Goal: Task Accomplishment & Management: Manage account settings

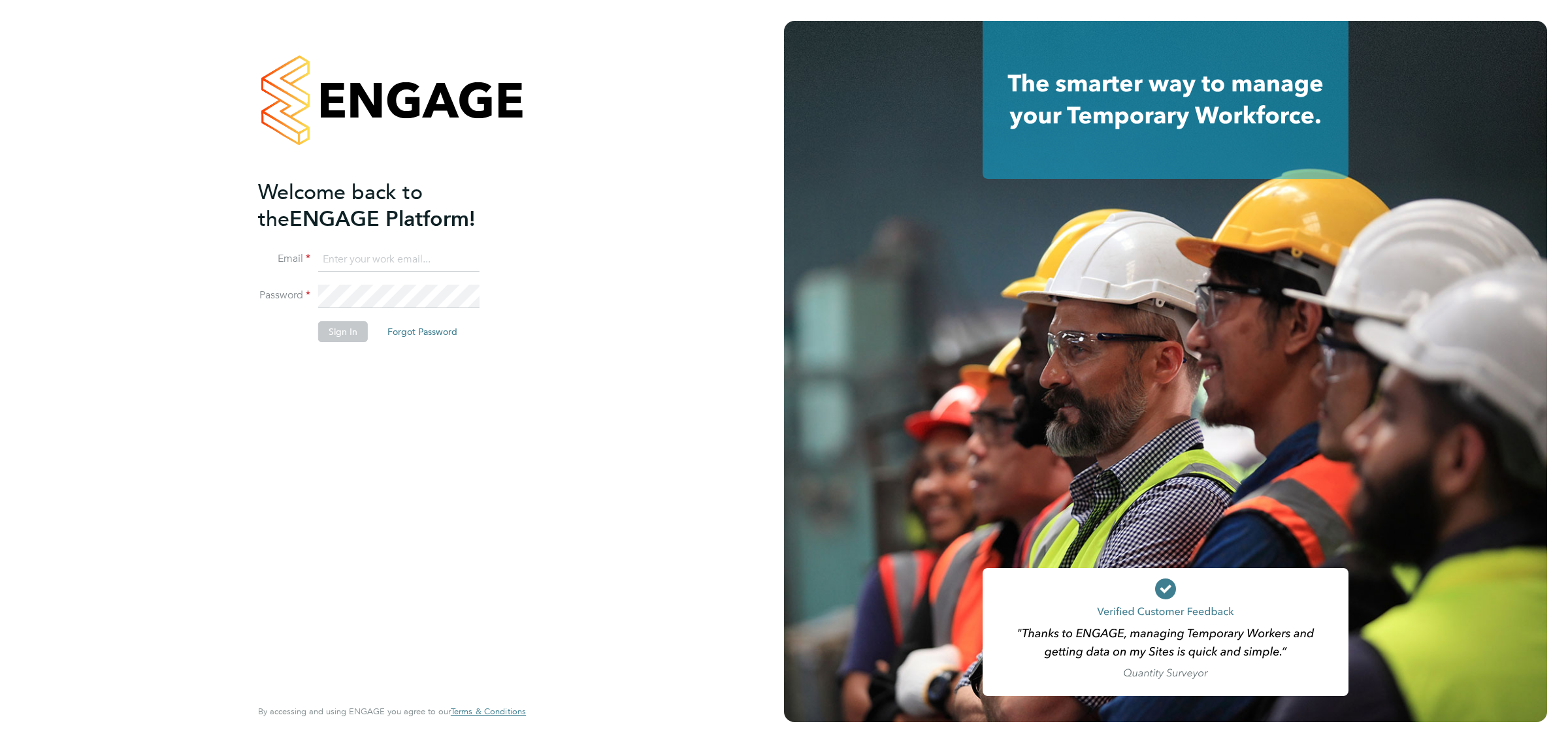
type input "[EMAIL_ADDRESS][PERSON_NAME][DOMAIN_NAME]"
click at [344, 330] on button "Sign In" at bounding box center [343, 331] width 50 height 21
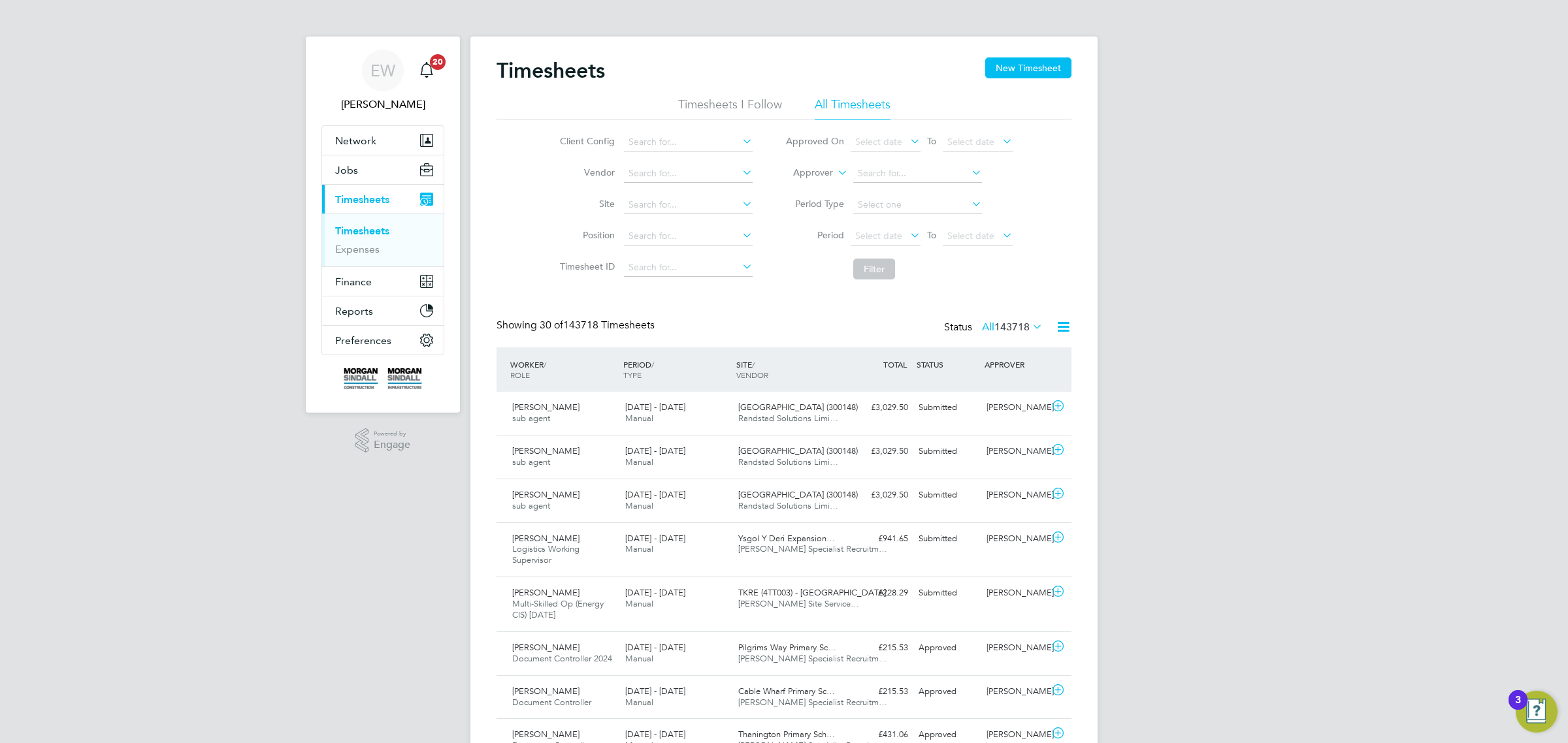
click at [377, 199] on span "Timesheets" at bounding box center [362, 200] width 55 height 12
click at [497, 68] on h2 "Timesheets" at bounding box center [550, 71] width 108 height 26
drag, startPoint x: 497, startPoint y: 68, endPoint x: 622, endPoint y: 68, distance: 125.0
click at [622, 68] on div "Timesheets New Timesheet" at bounding box center [784, 77] width 575 height 39
click at [617, 67] on div "Timesheets New Timesheet" at bounding box center [784, 77] width 575 height 39
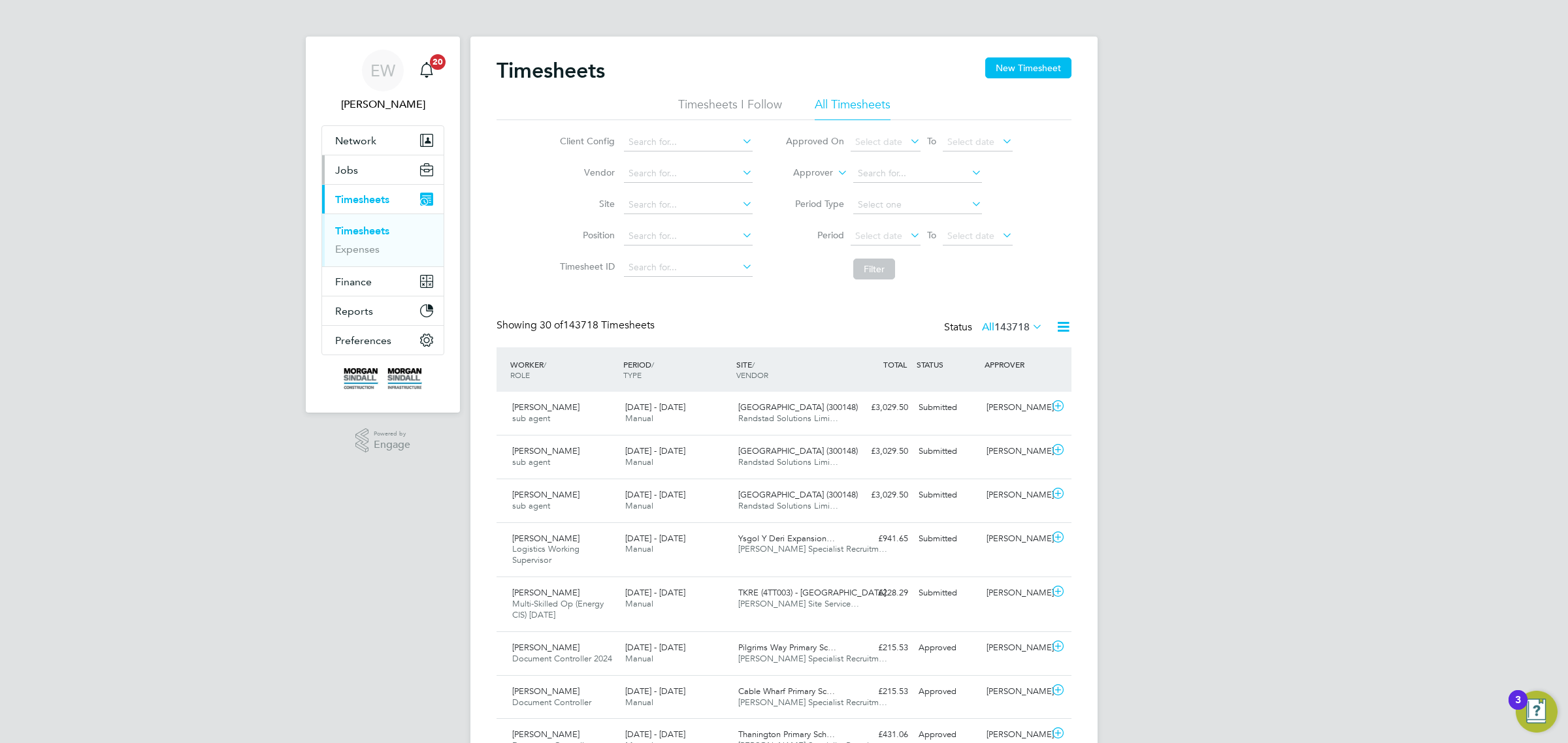
click at [351, 168] on span "Jobs" at bounding box center [347, 170] width 23 height 12
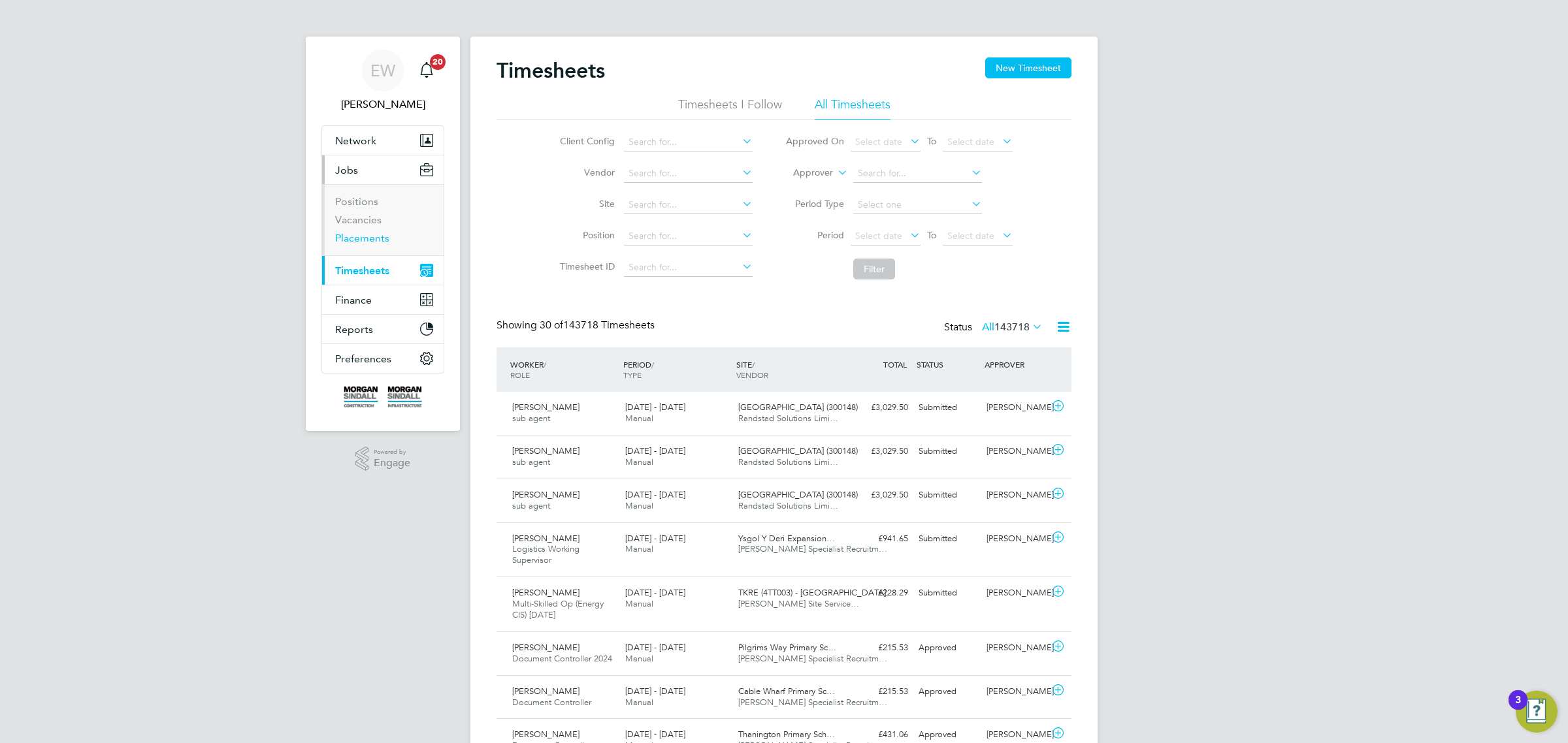
click at [367, 235] on link "Placements" at bounding box center [362, 238] width 55 height 12
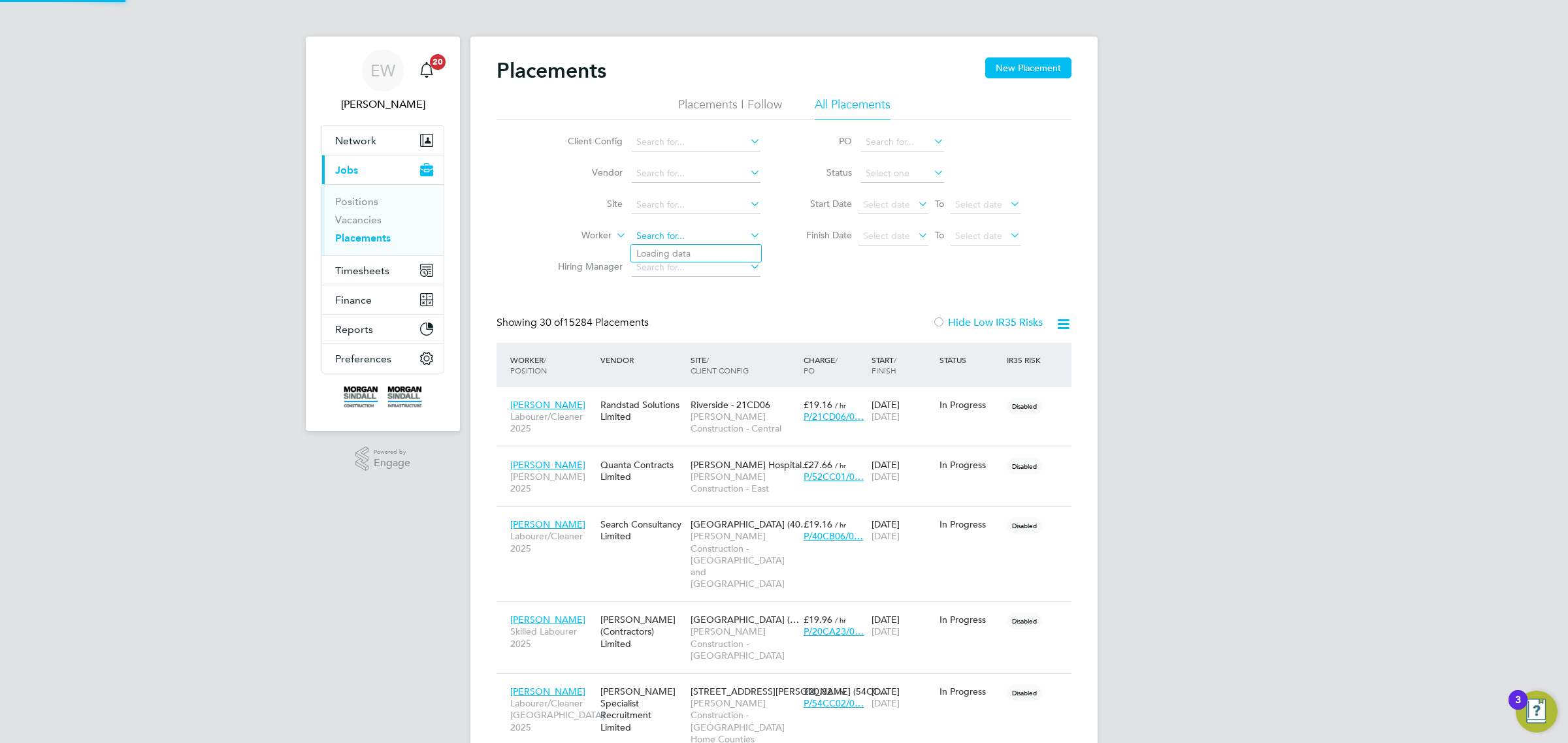
click at [668, 233] on input at bounding box center [696, 237] width 128 height 18
click at [684, 284] on li "[PERSON_NAME]" at bounding box center [712, 289] width 161 height 18
type input "[PERSON_NAME]"
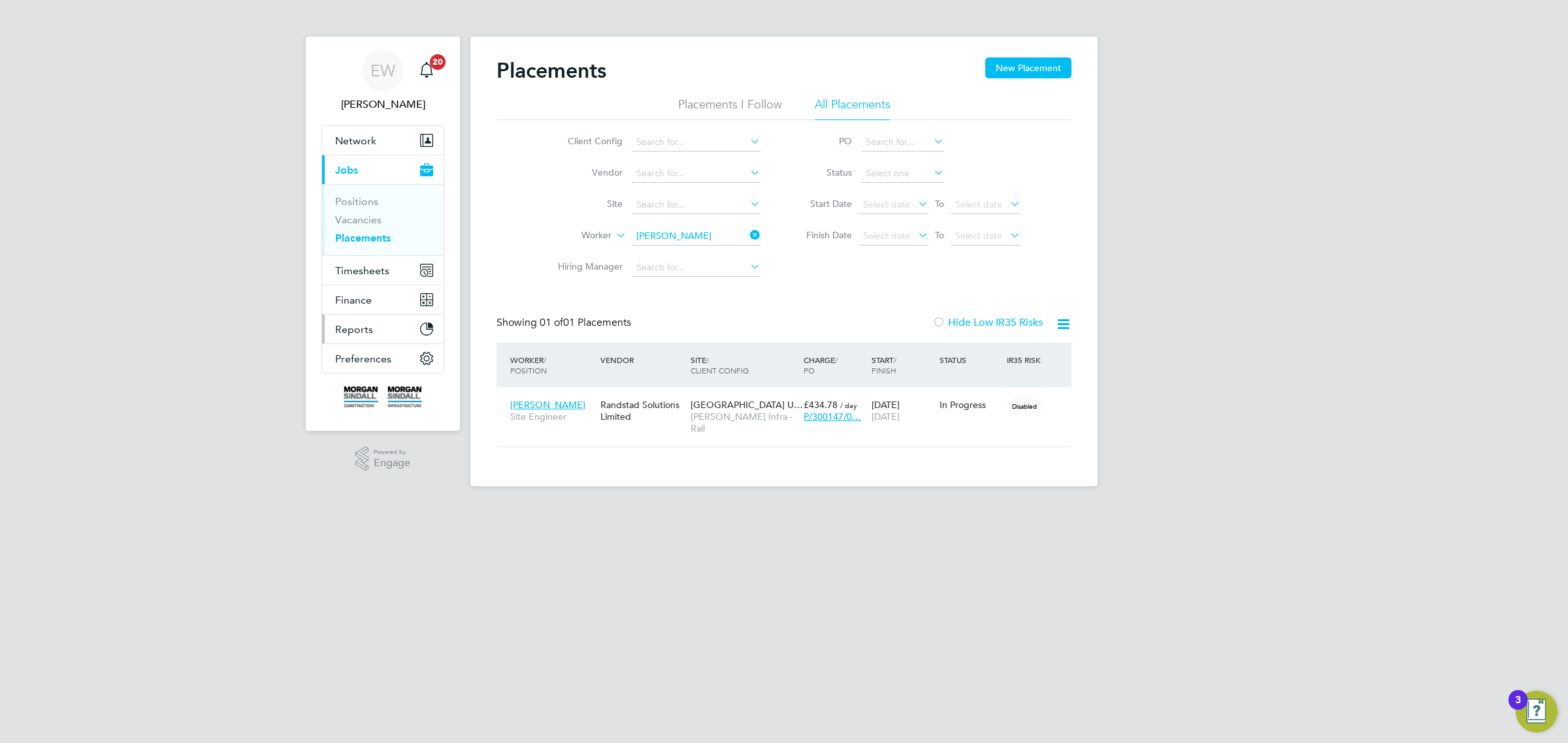
click at [350, 327] on span "Reports" at bounding box center [354, 330] width 38 height 12
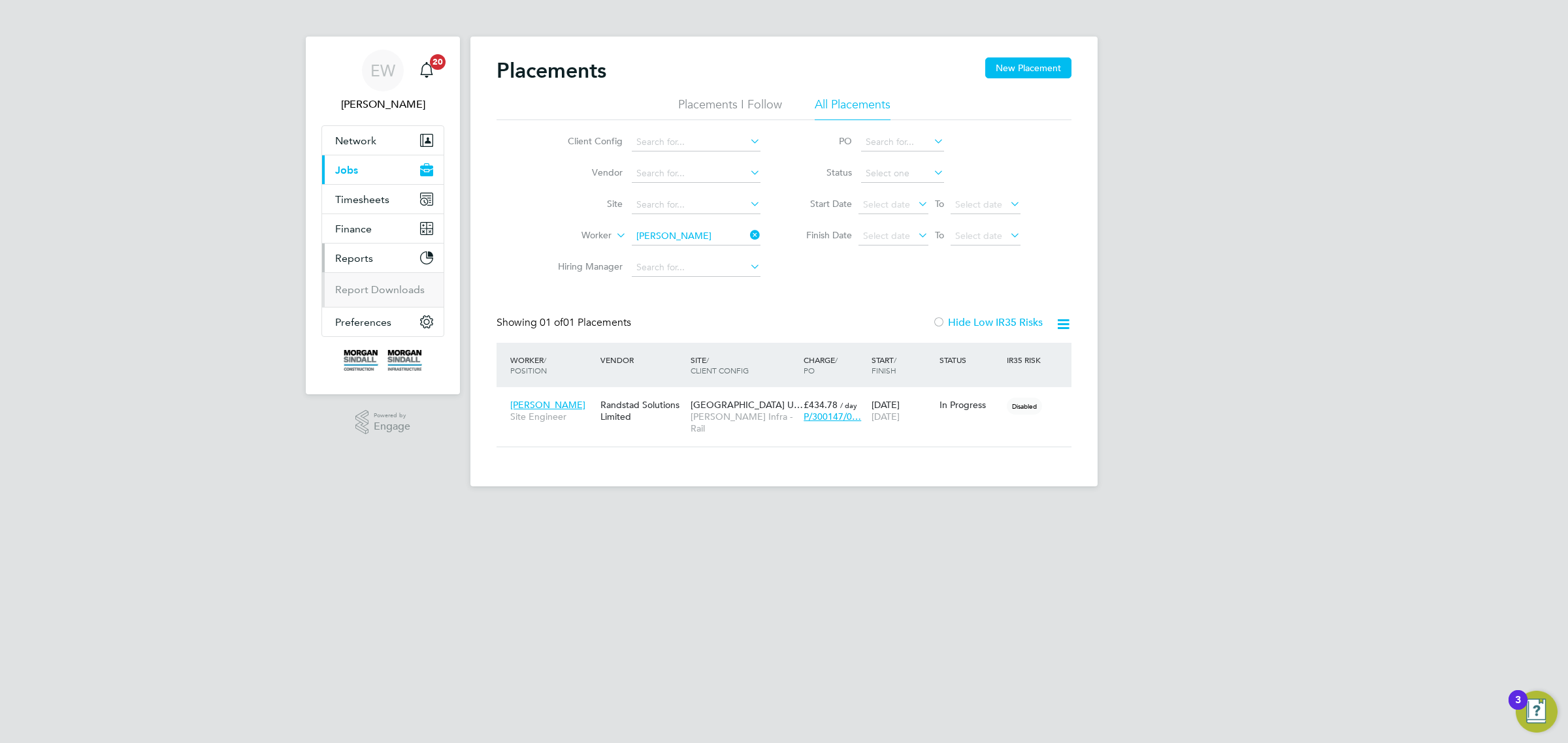
click at [351, 257] on span "Reports" at bounding box center [354, 258] width 38 height 12
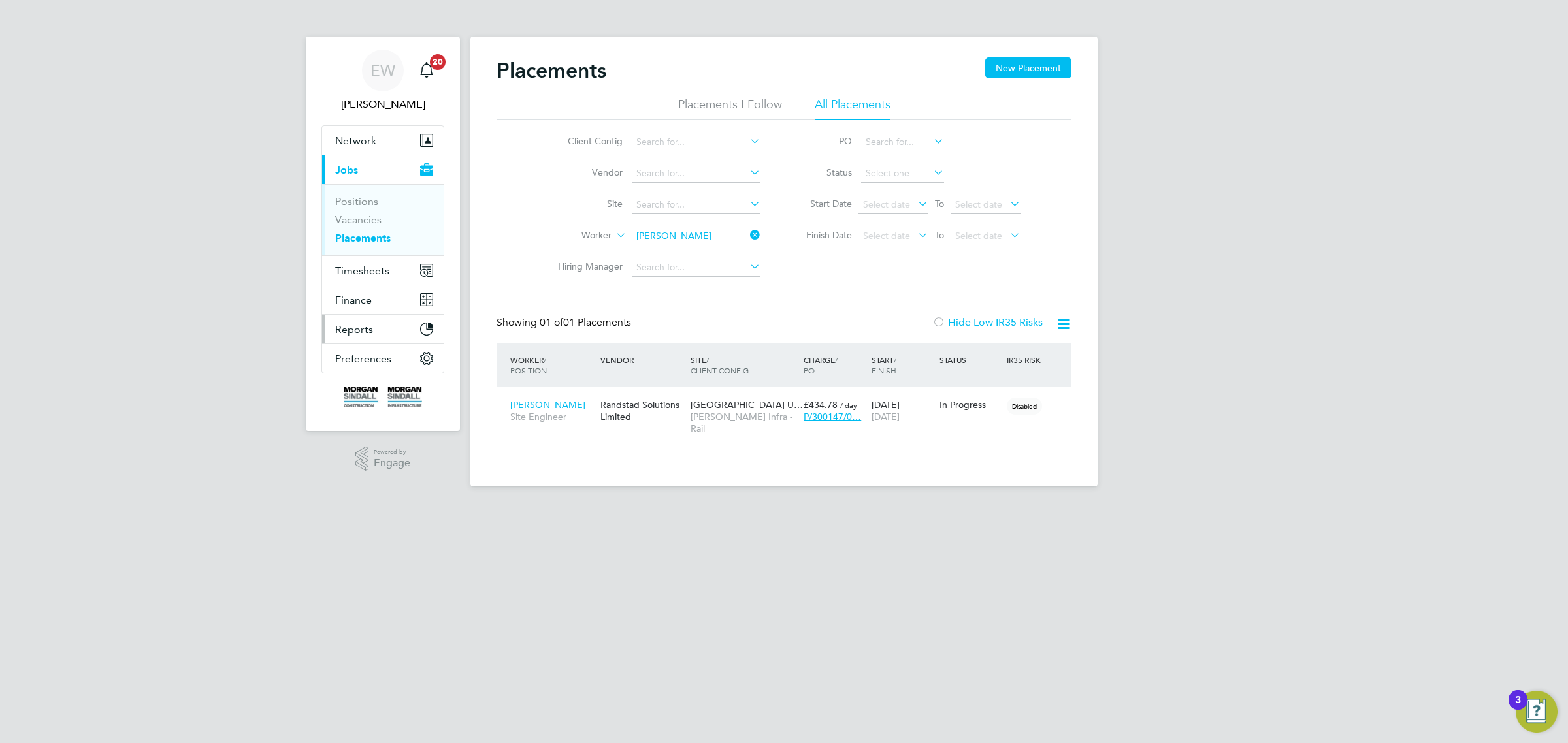
click at [348, 327] on span "Reports" at bounding box center [354, 330] width 38 height 12
click at [354, 330] on span "Reports" at bounding box center [354, 330] width 38 height 12
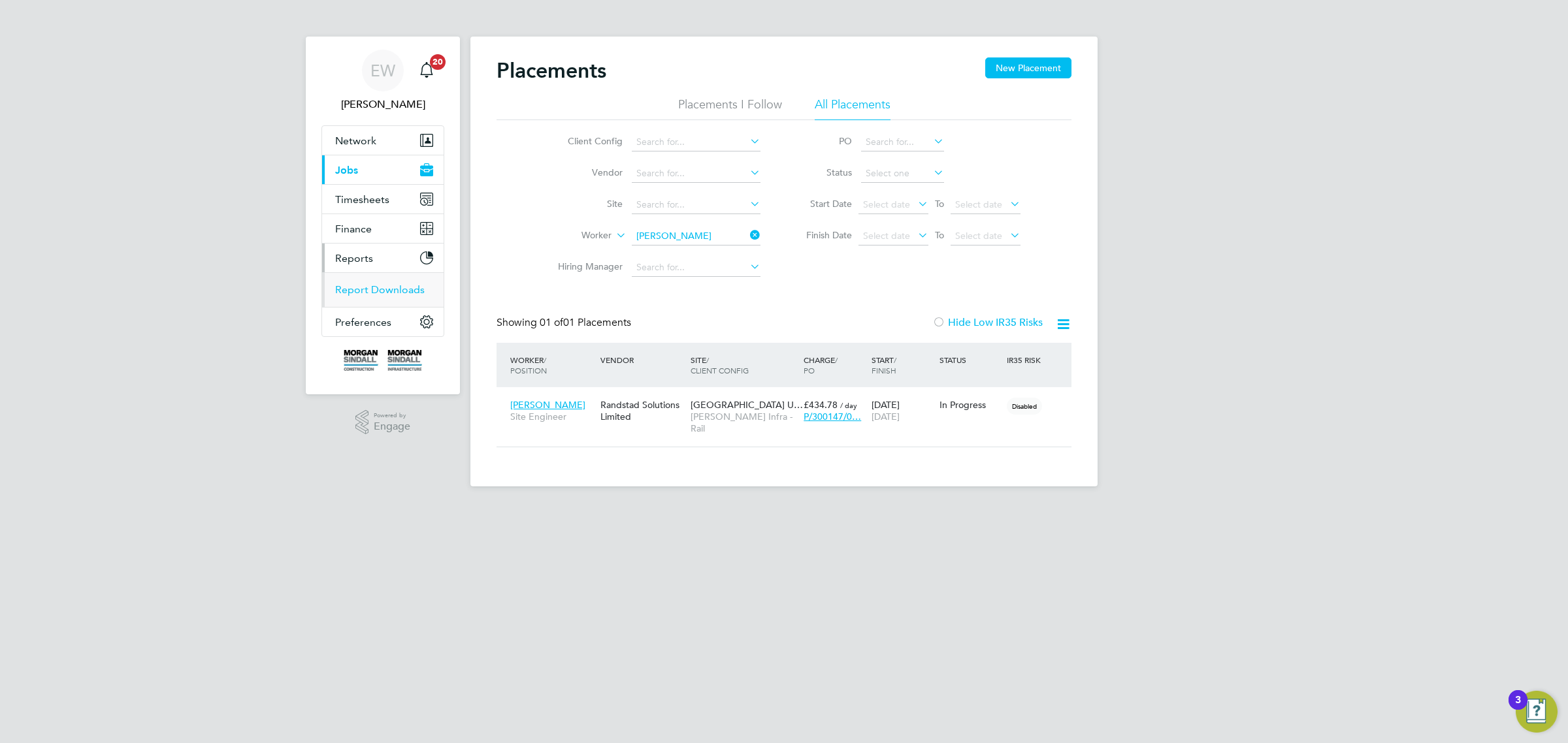
click at [366, 289] on link "Report Downloads" at bounding box center [380, 290] width 89 height 12
